Goal: Information Seeking & Learning: Learn about a topic

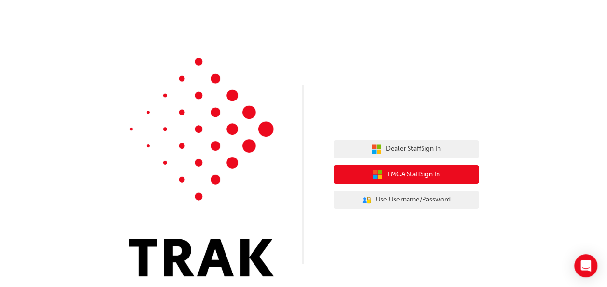
click at [421, 170] on span "TMCA Staff Sign In" at bounding box center [413, 174] width 53 height 11
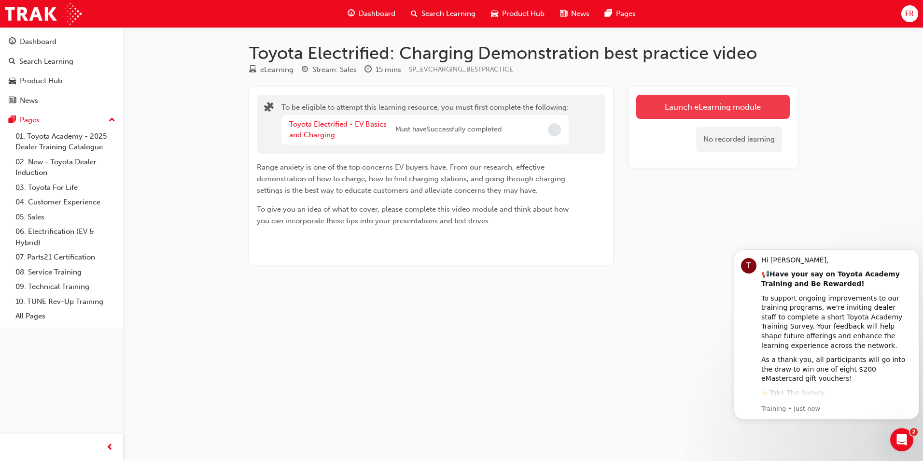
click at [718, 104] on button "Launch eLearning module" at bounding box center [713, 107] width 154 height 24
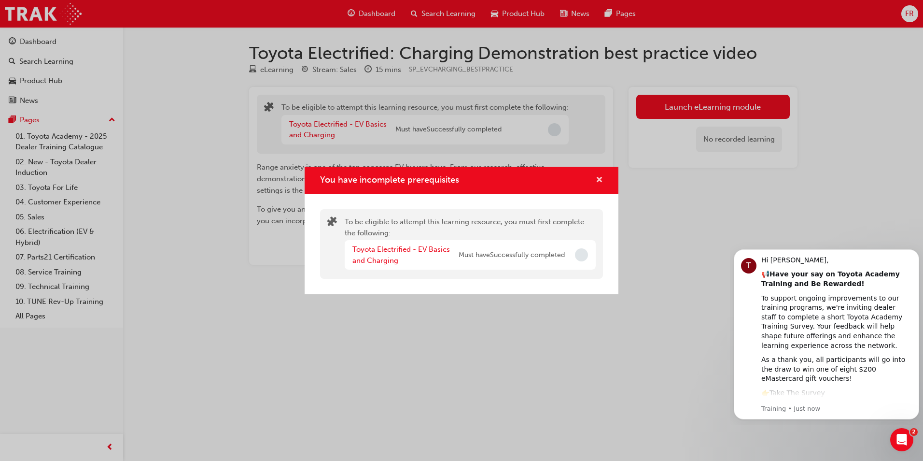
click at [600, 179] on span "cross-icon" at bounding box center [599, 180] width 7 height 9
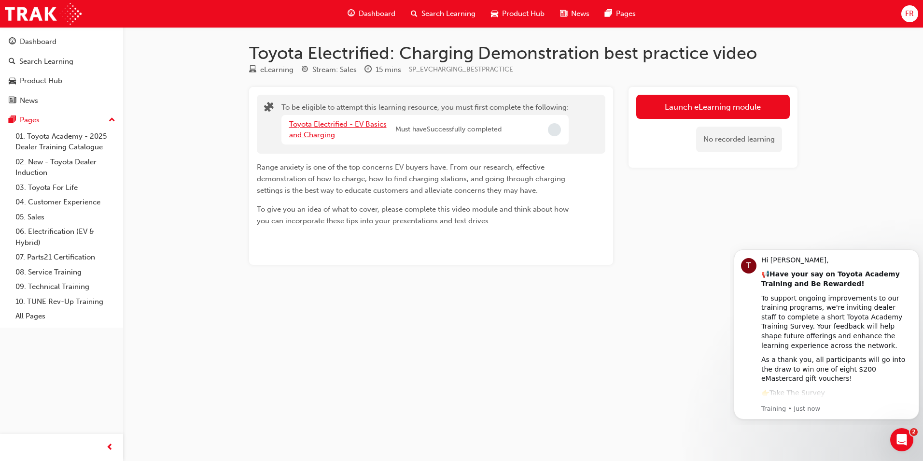
click at [318, 126] on link "Toyota Electrified - EV Basics and Charging" at bounding box center [338, 130] width 98 height 20
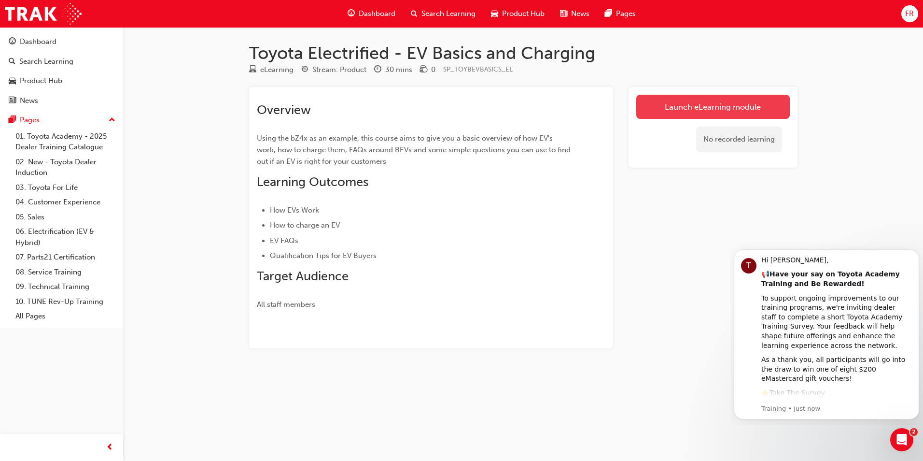
click at [697, 112] on link "Launch eLearning module" at bounding box center [713, 107] width 154 height 24
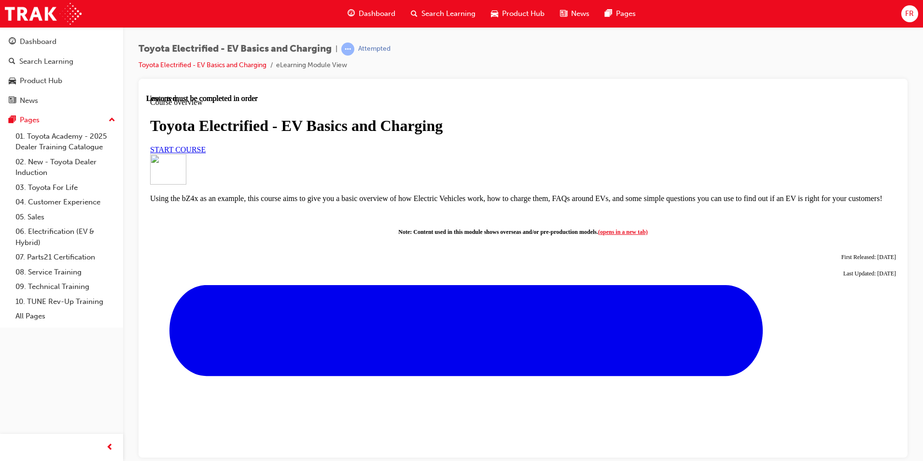
click at [206, 153] on span "START COURSE" at bounding box center [178, 149] width 56 height 8
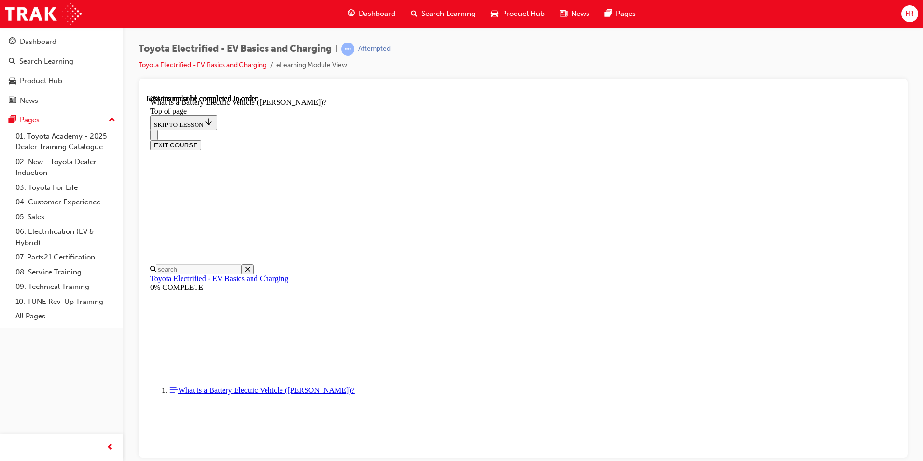
scroll to position [1056, 0]
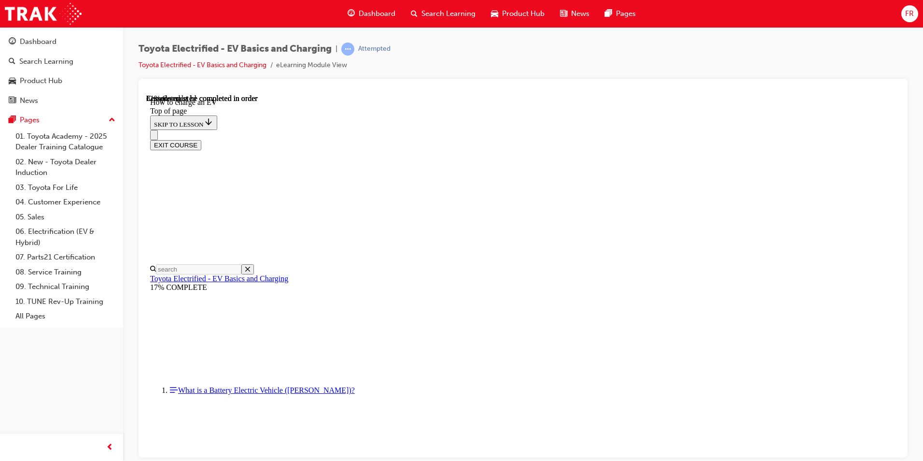
scroll to position [4099, 0]
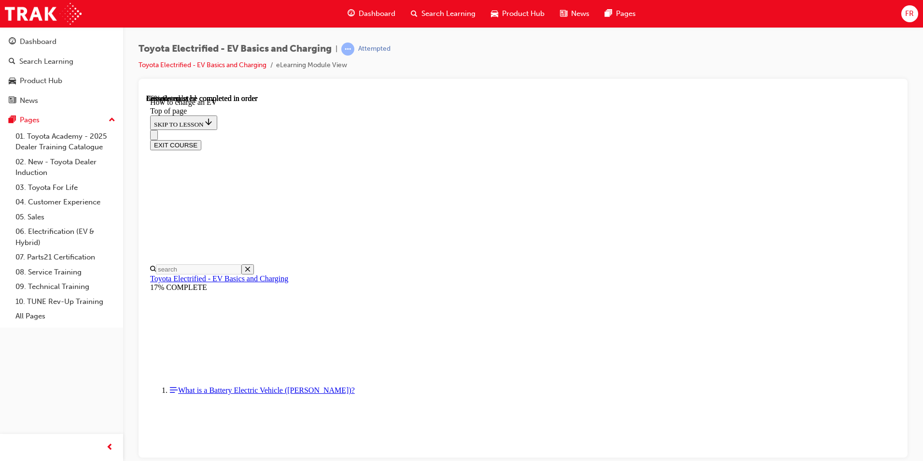
scroll to position [3246, 0]
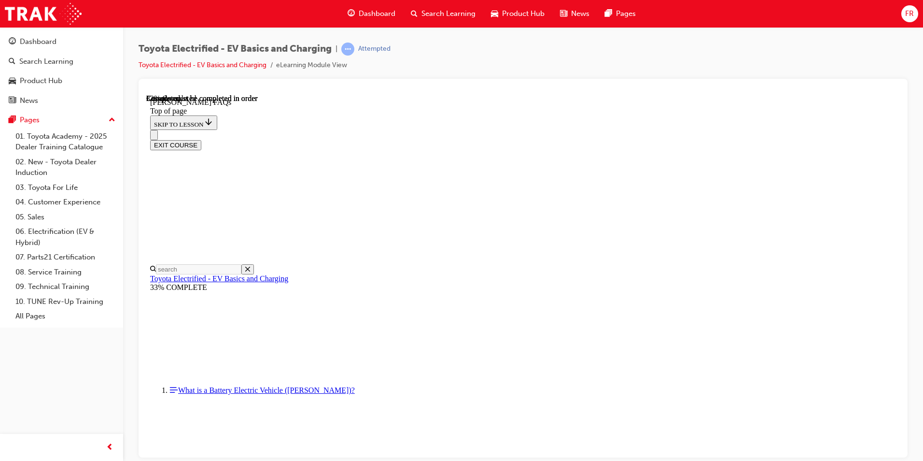
scroll to position [30, 0]
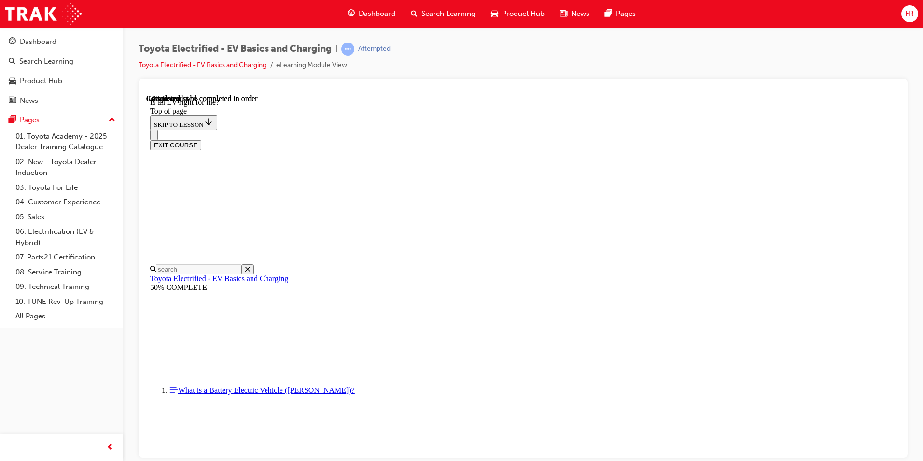
drag, startPoint x: 459, startPoint y: 242, endPoint x: 576, endPoint y: 246, distance: 116.4
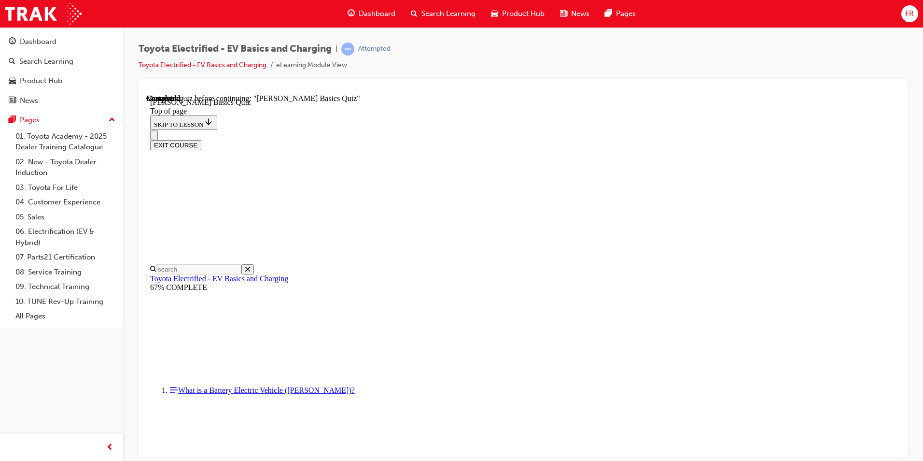
drag, startPoint x: 576, startPoint y: 246, endPoint x: 732, endPoint y: 250, distance: 156.5
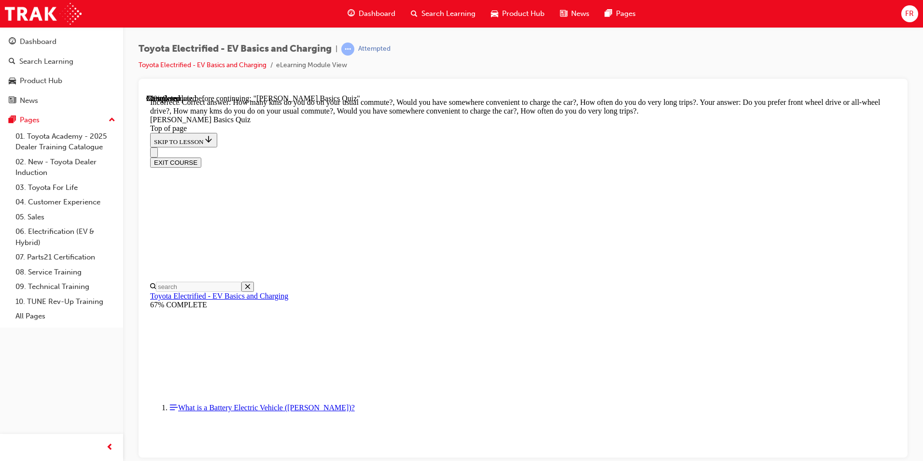
scroll to position [162, 0]
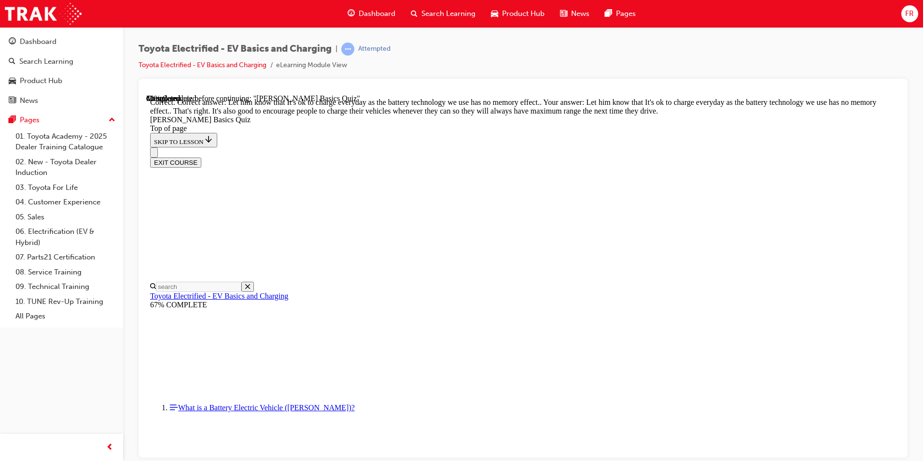
scroll to position [175, 0]
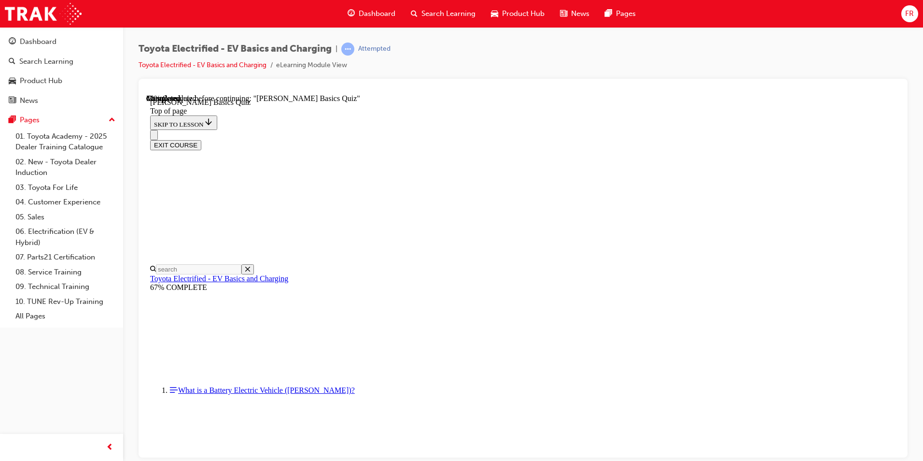
scroll to position [29, 0]
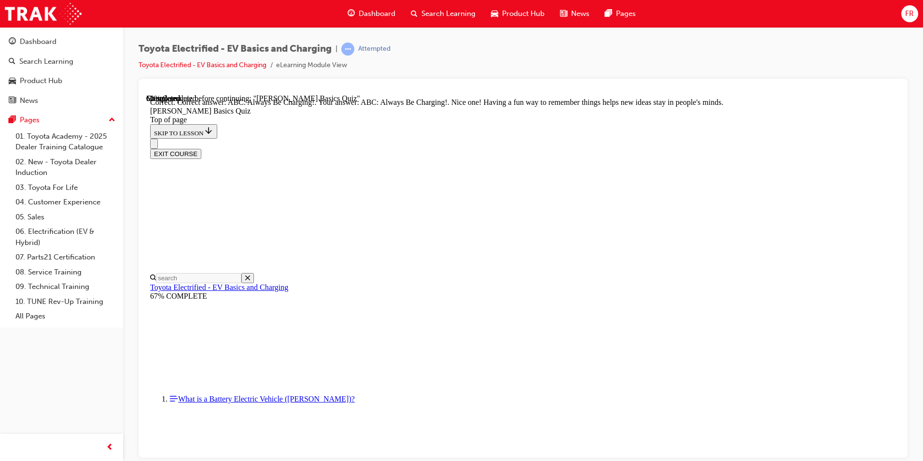
scroll to position [183, 0]
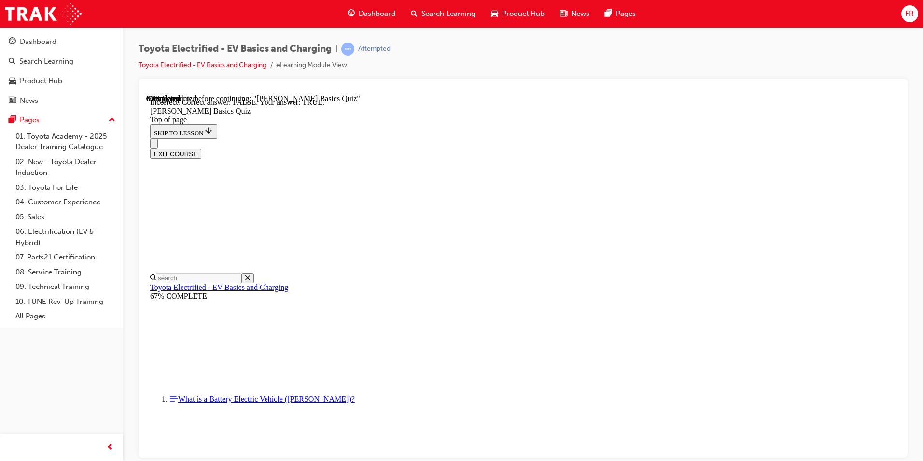
scroll to position [85, 0]
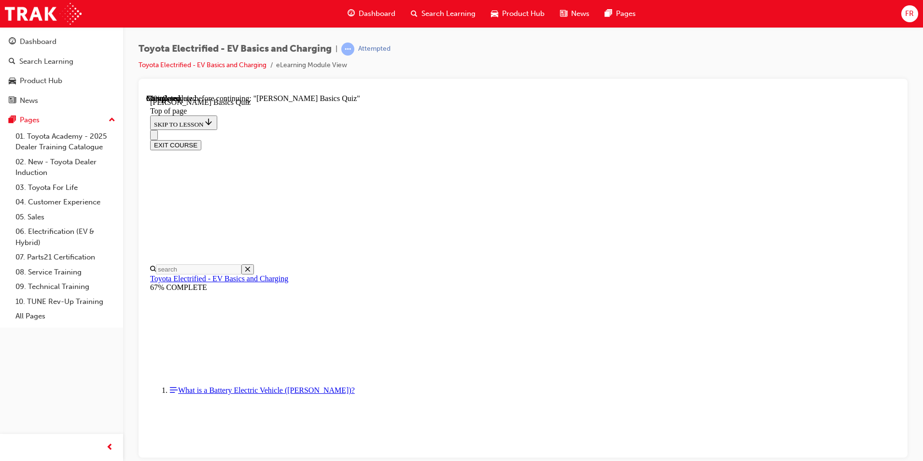
scroll to position [164, 0]
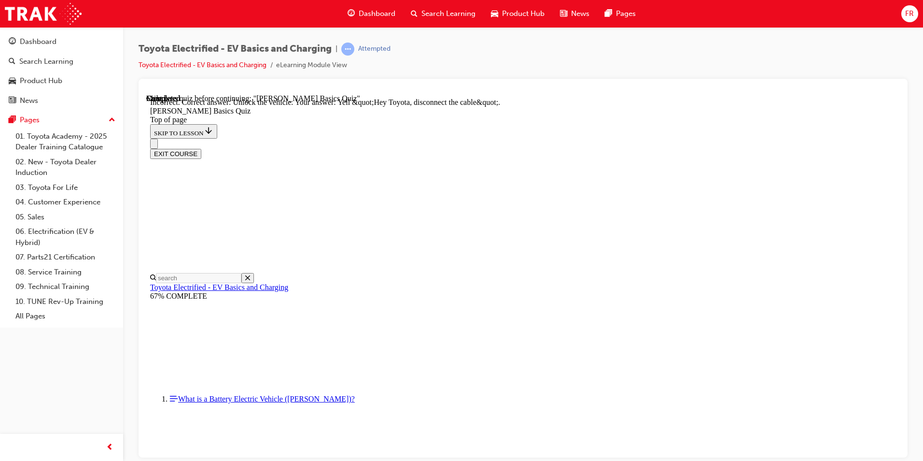
scroll to position [249, 0]
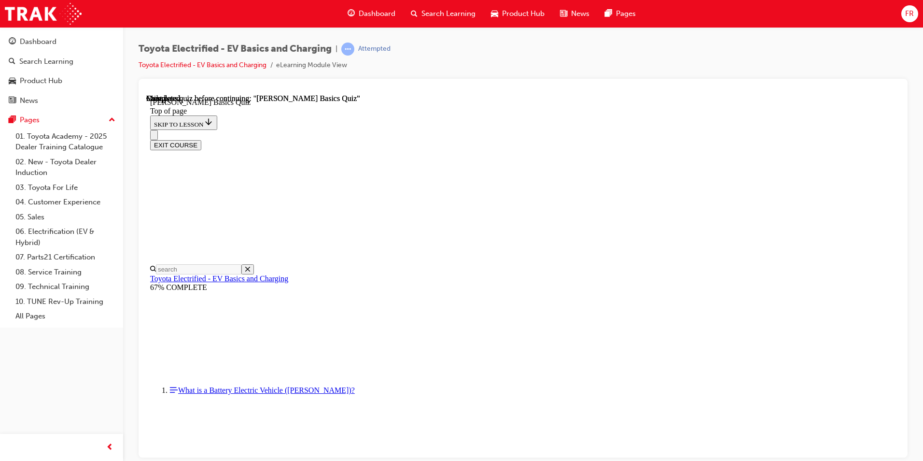
scroll to position [161, 0]
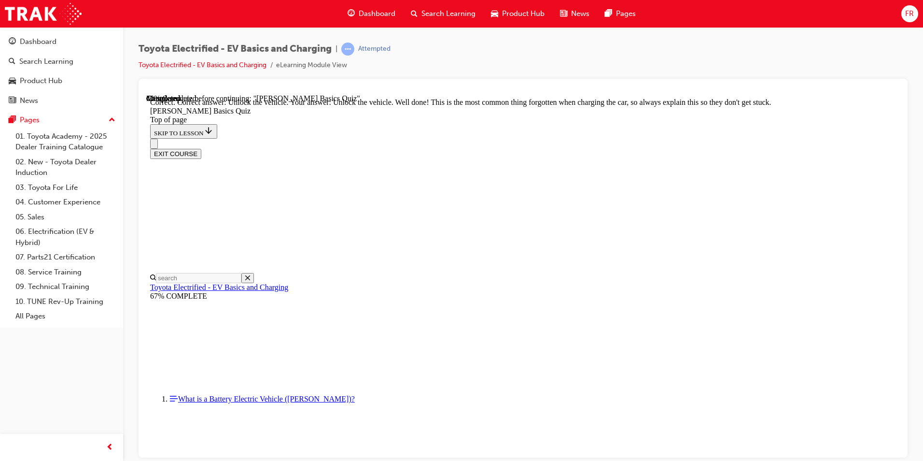
scroll to position [308, 0]
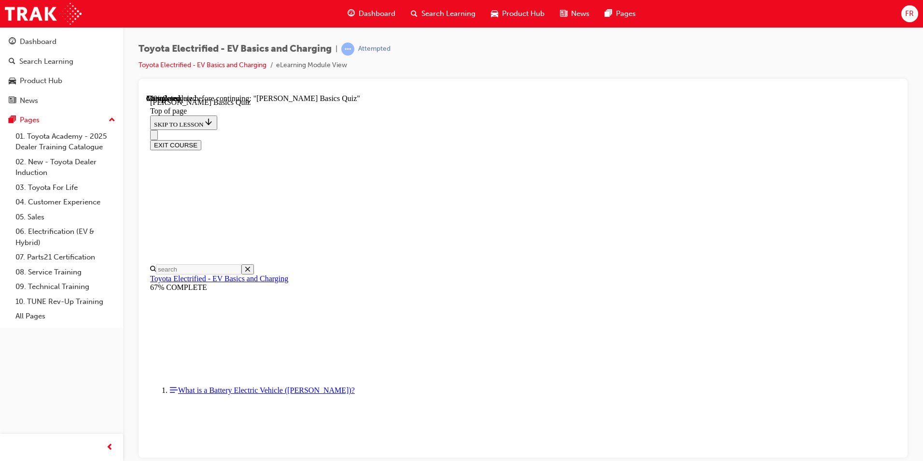
scroll to position [29, 0]
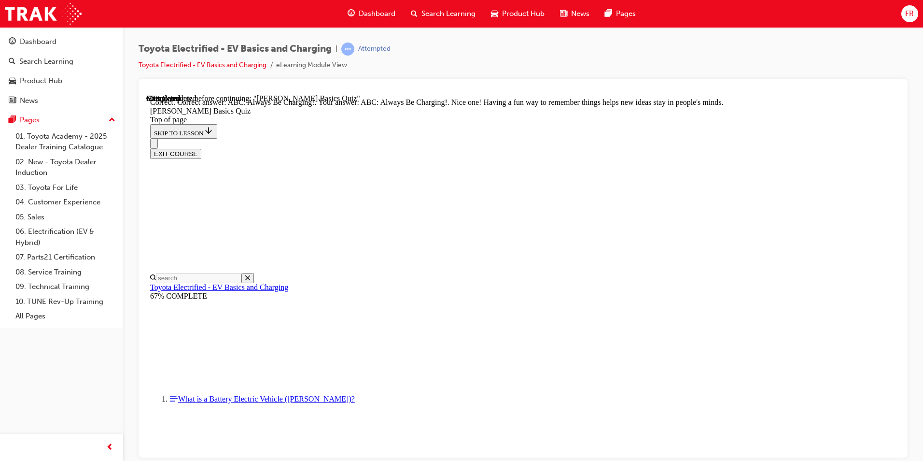
scroll to position [183, 0]
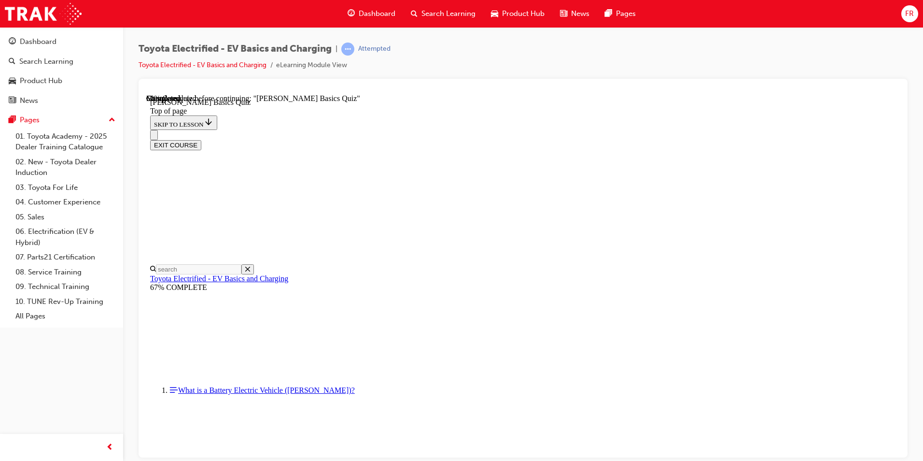
scroll to position [29, 0]
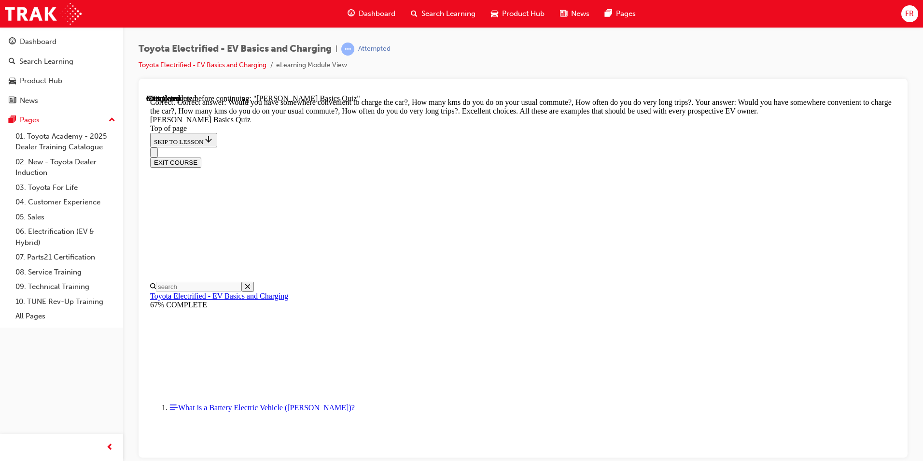
scroll to position [222, 0]
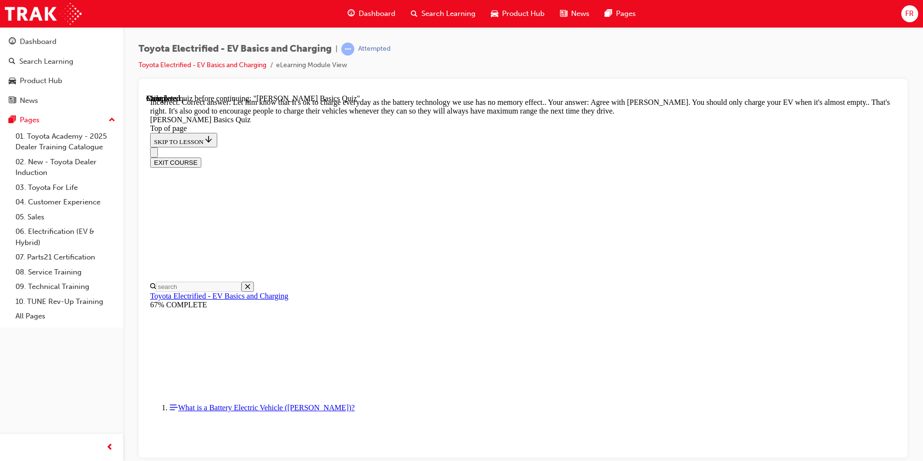
scroll to position [175, 0]
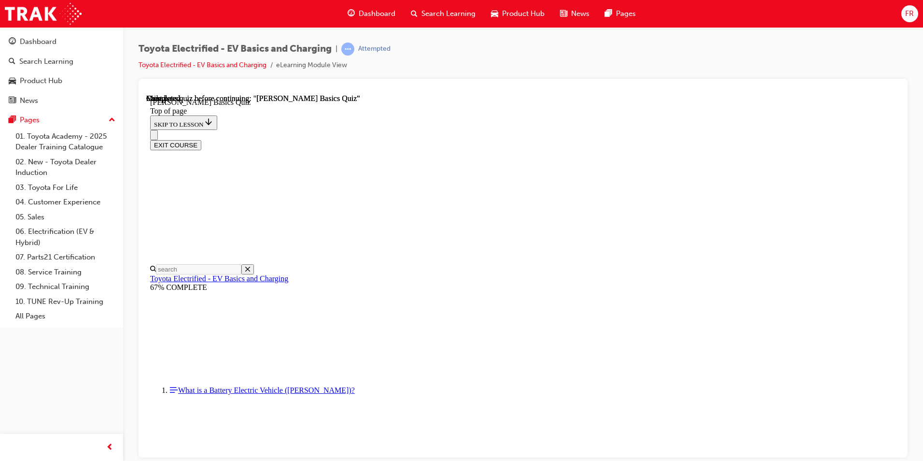
scroll to position [161, 0]
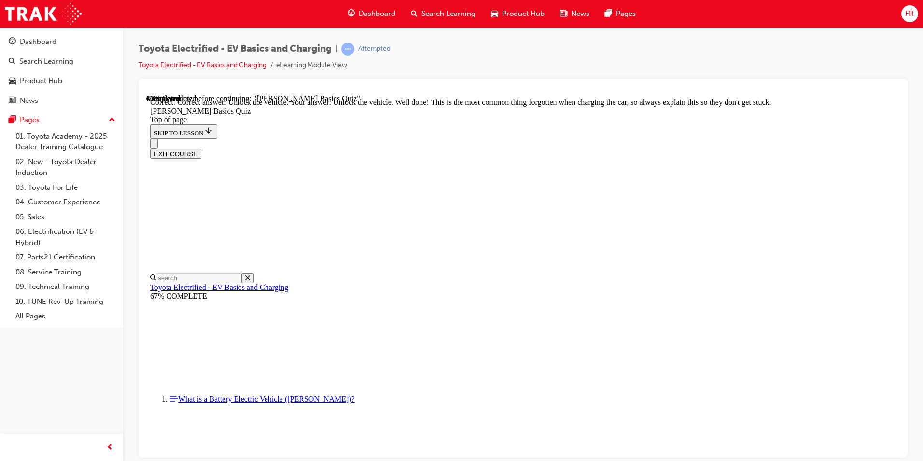
scroll to position [308, 0]
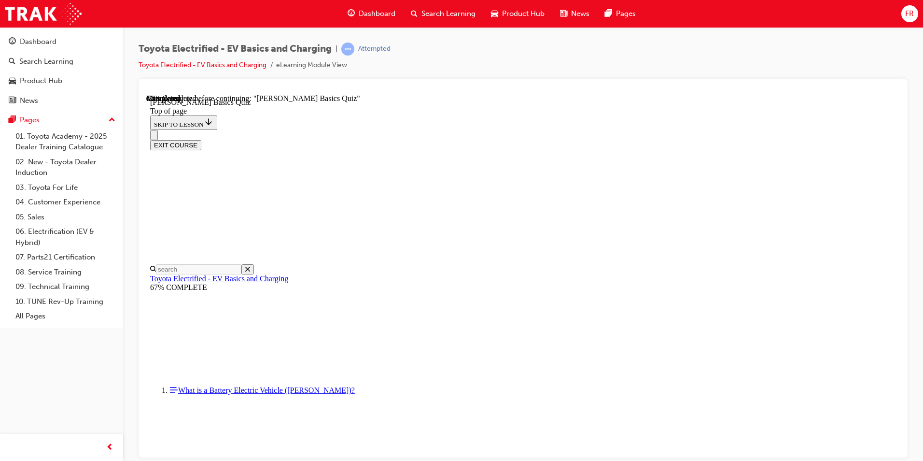
drag, startPoint x: 469, startPoint y: 337, endPoint x: 472, endPoint y: 300, distance: 36.8
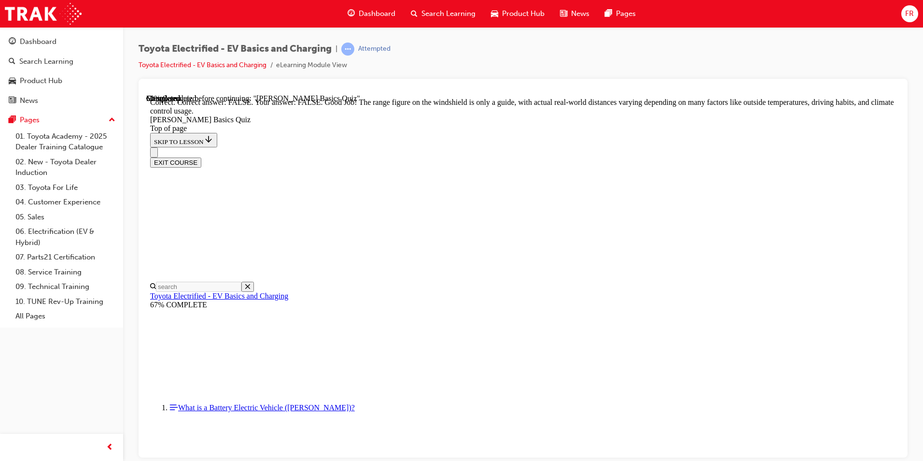
scroll to position [155, 0]
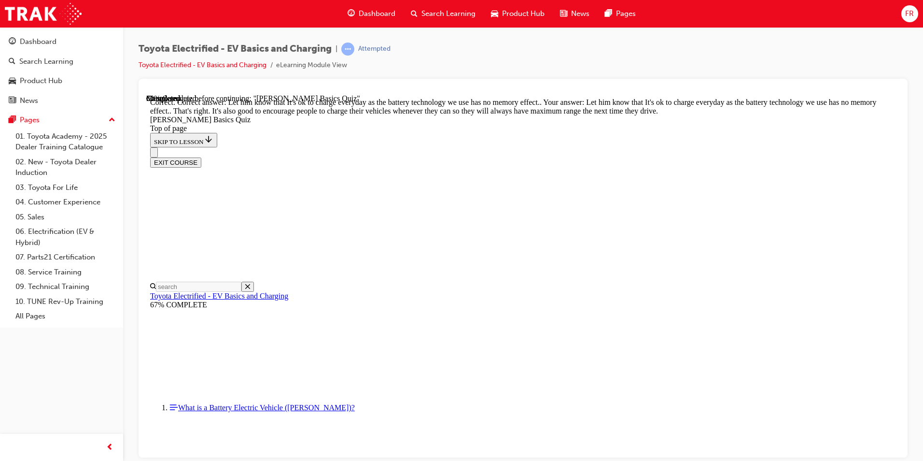
scroll to position [175, 0]
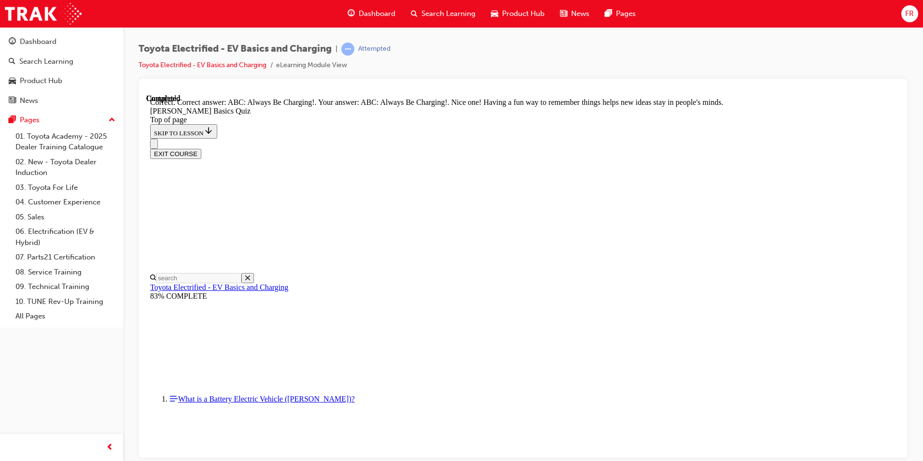
scroll to position [183, 0]
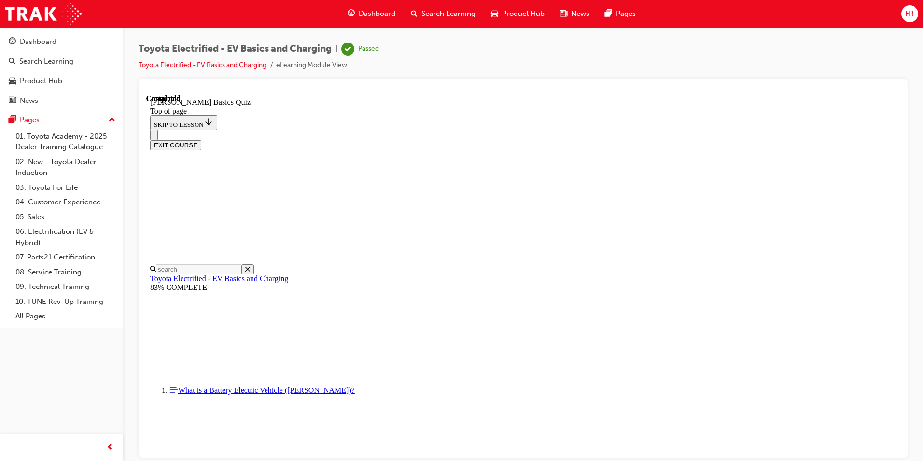
scroll to position [161, 0]
click at [201, 140] on button "EXIT COURSE" at bounding box center [175, 145] width 51 height 10
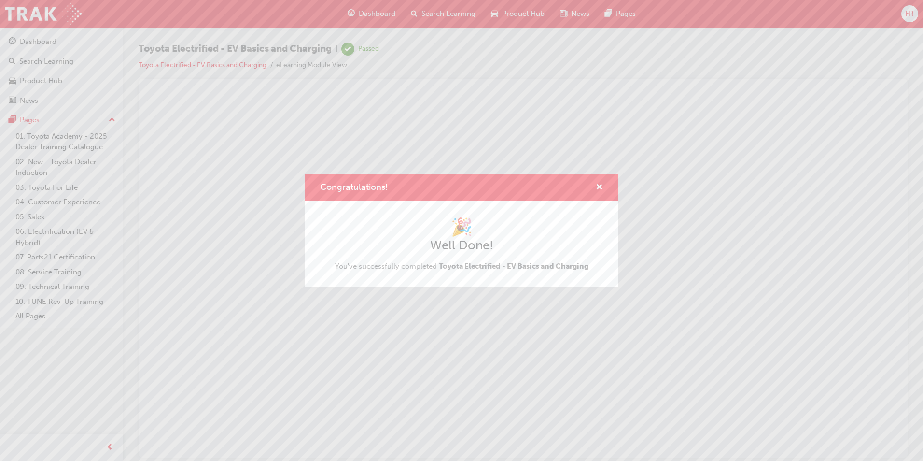
scroll to position [0, 0]
click at [596, 185] on span "cross-icon" at bounding box center [599, 187] width 7 height 9
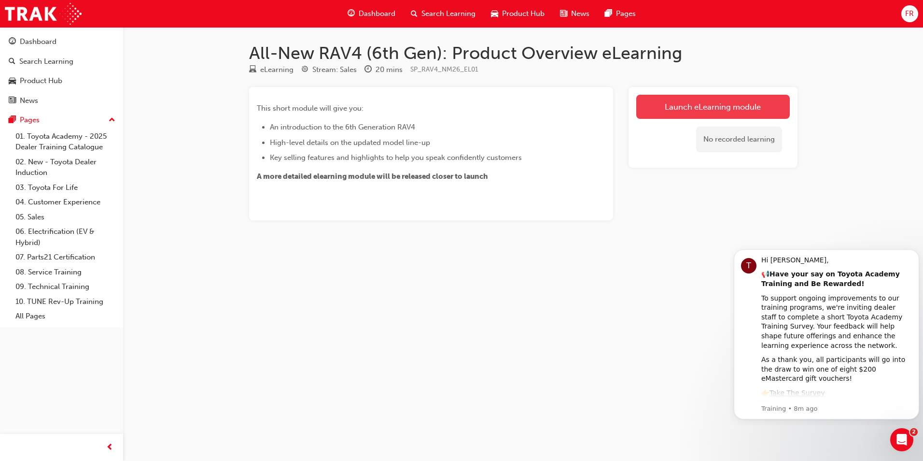
click at [698, 107] on link "Launch eLearning module" at bounding box center [713, 107] width 154 height 24
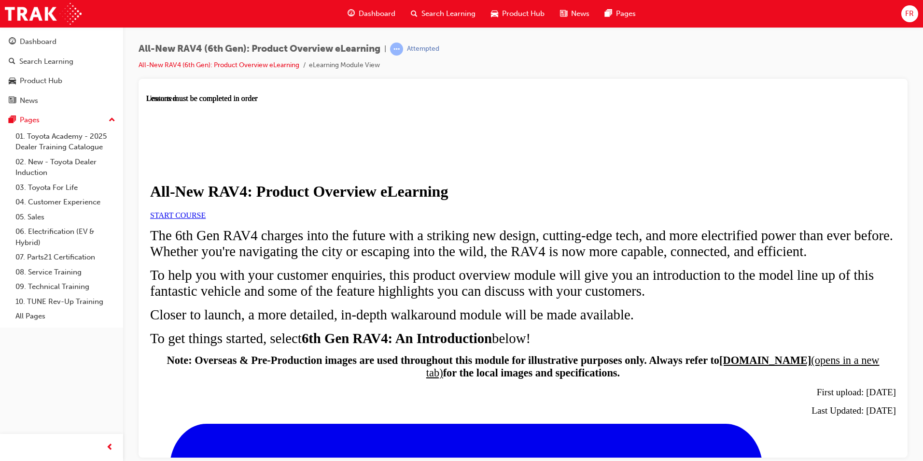
click at [206, 219] on span "START COURSE" at bounding box center [178, 215] width 56 height 8
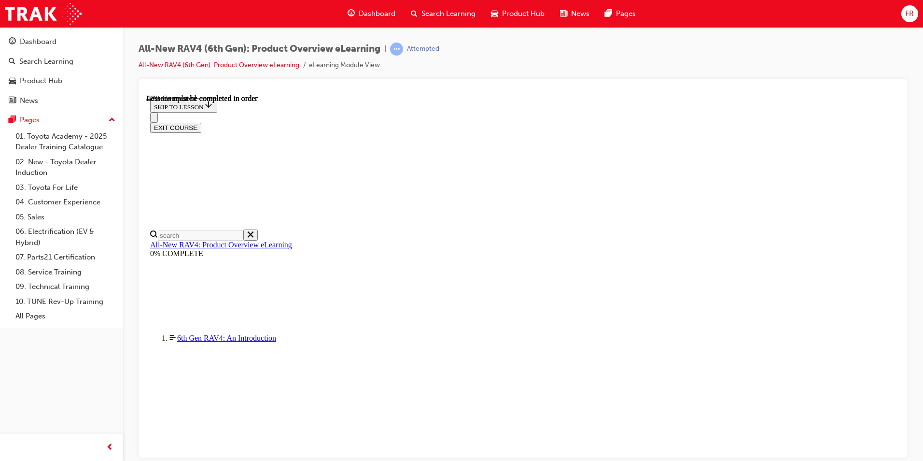
scroll to position [970, 0]
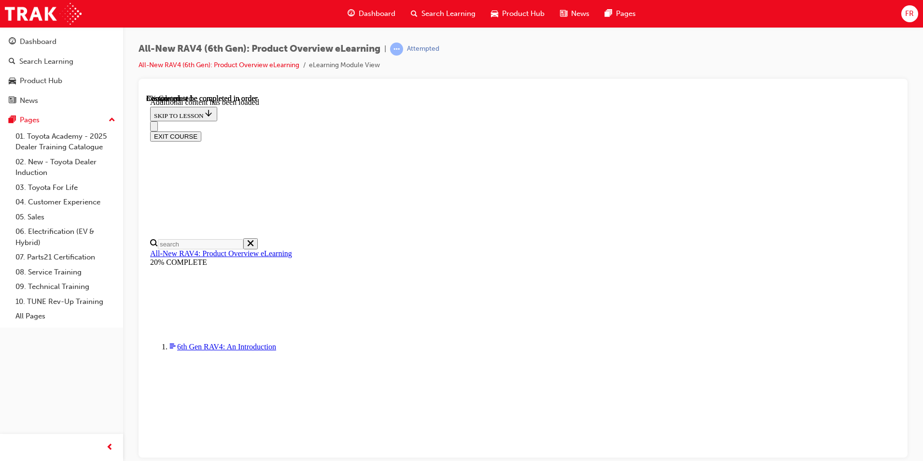
scroll to position [33, 0]
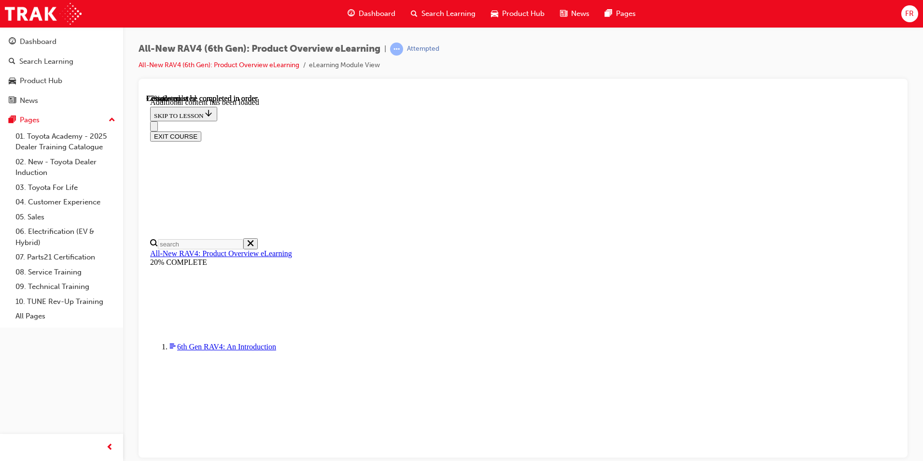
scroll to position [1353, 0]
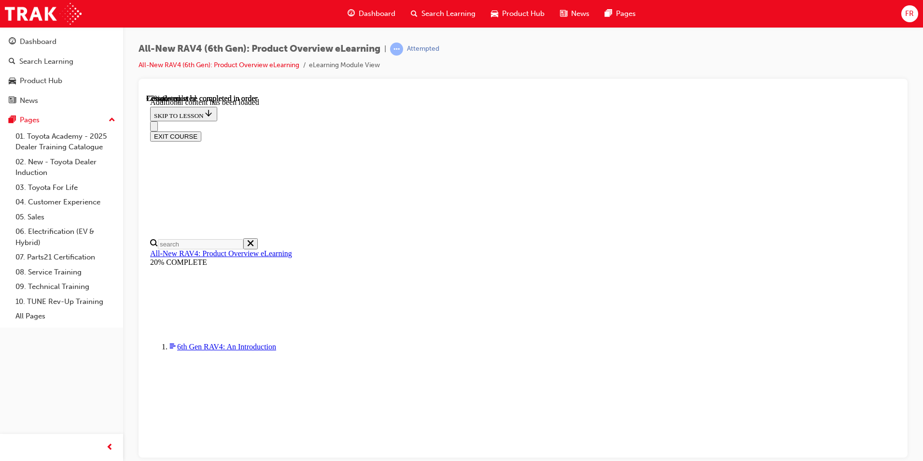
scroll to position [0, 140]
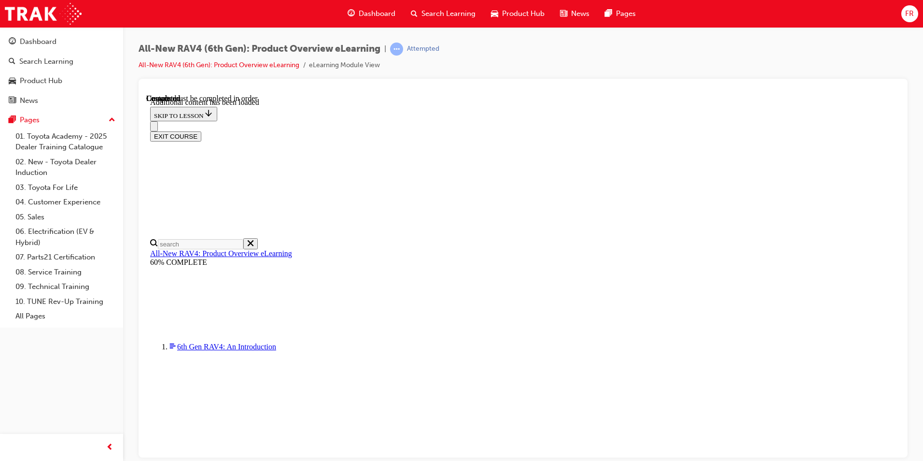
radio input "true"
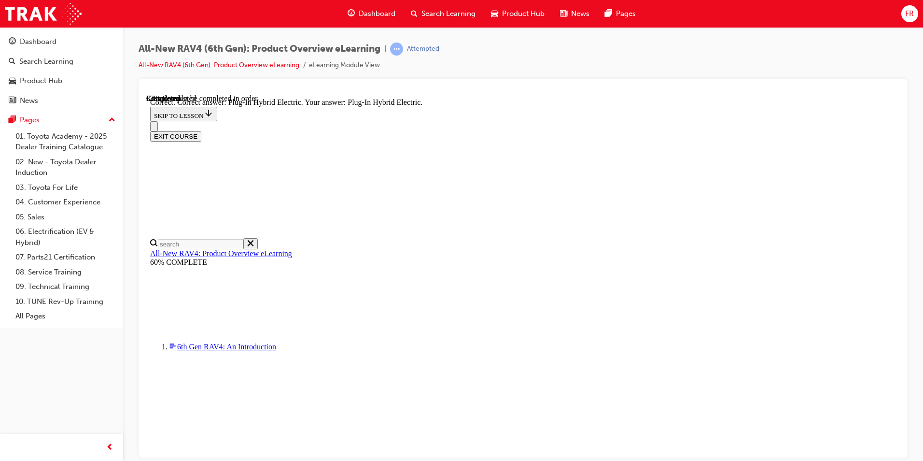
radio input "true"
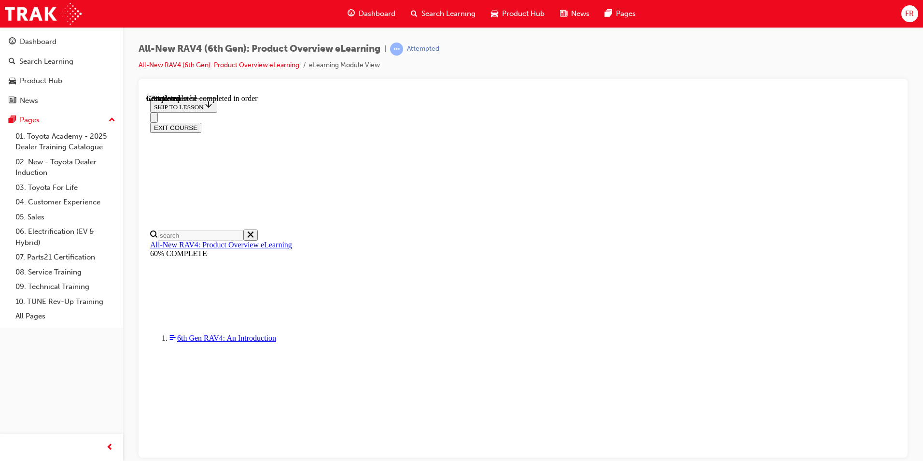
scroll to position [290, 0]
checkbox input "true"
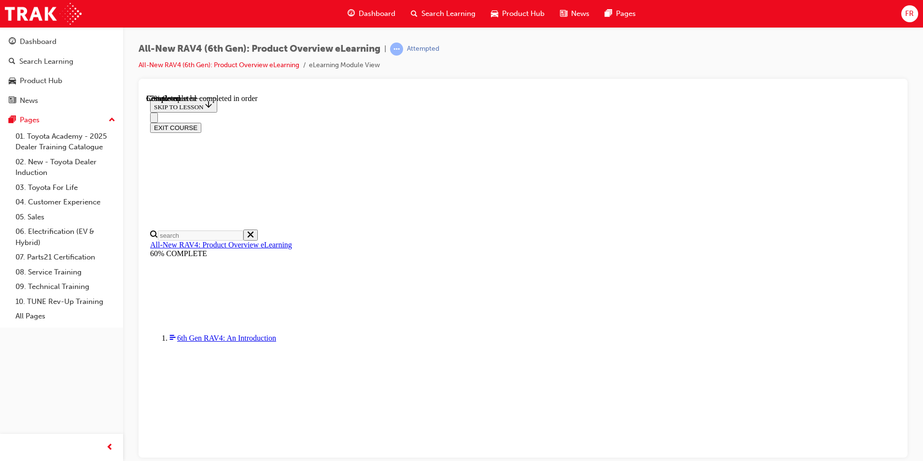
checkbox input "true"
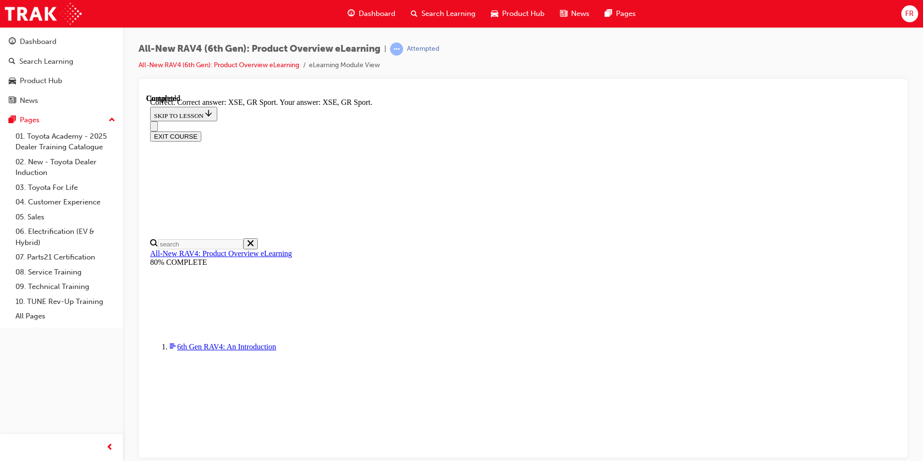
scroll to position [358, 0]
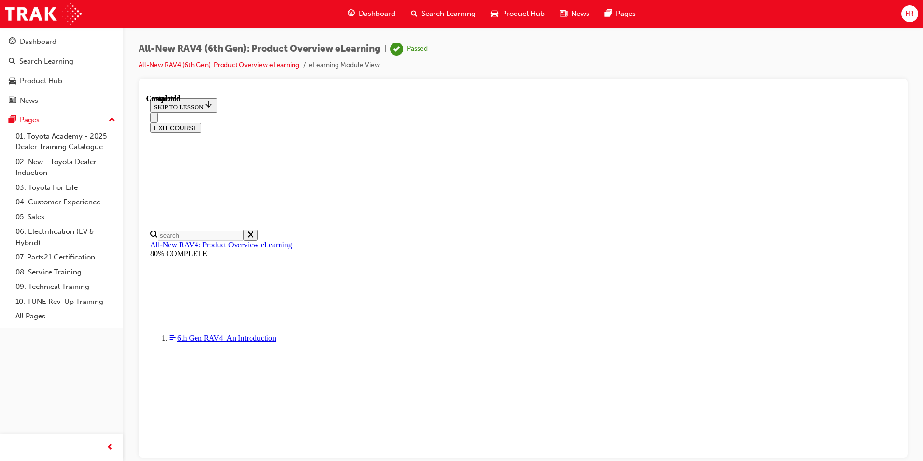
scroll to position [168, 0]
click at [201, 122] on button "EXIT COURSE" at bounding box center [175, 127] width 51 height 10
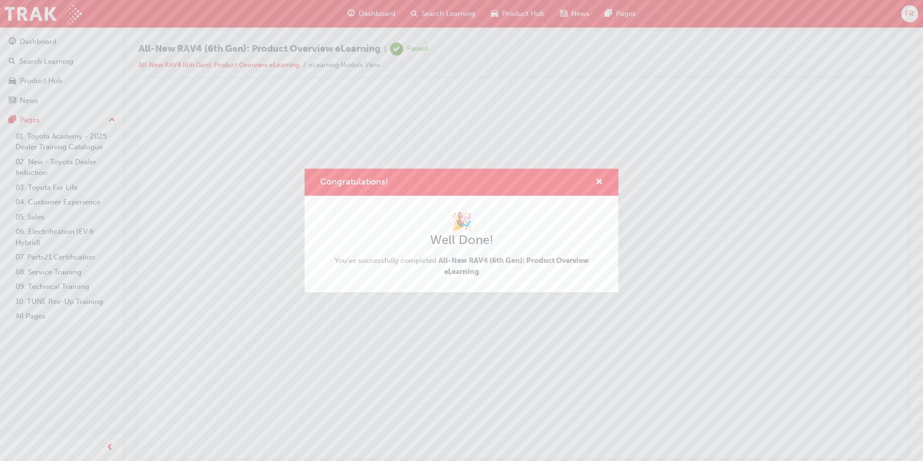
scroll to position [0, 0]
